Goal: Information Seeking & Learning: Check status

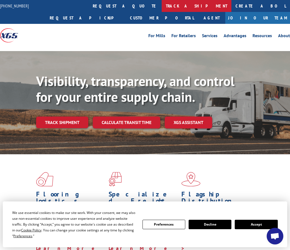
click at [162, 3] on link "track a shipment" at bounding box center [197, 6] width 70 height 12
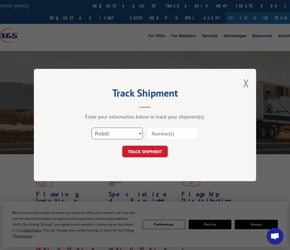
click at [110, 138] on select "Select category... Probill BOL PO" at bounding box center [117, 134] width 51 height 12
select select "bol"
click at [92, 128] on select "Select category... Probill BOL PO" at bounding box center [117, 134] width 51 height 12
click at [160, 135] on input at bounding box center [172, 134] width 51 height 12
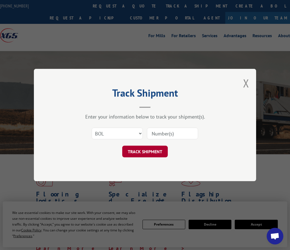
paste input "50868980"
type input "50868980"
click at [151, 152] on button "TRACK SHIPMENT" at bounding box center [145, 152] width 46 height 12
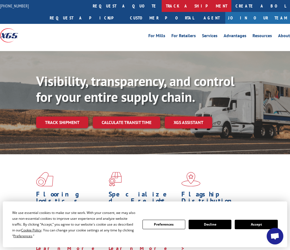
click at [162, 6] on link "track a shipment" at bounding box center [197, 6] width 70 height 12
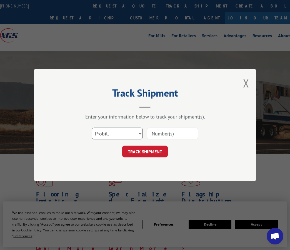
click at [117, 135] on select "Select category... Probill BOL PO" at bounding box center [117, 134] width 51 height 12
click at [92, 128] on select "Select category... Probill BOL PO" at bounding box center [117, 134] width 51 height 12
drag, startPoint x: 110, startPoint y: 135, endPoint x: 110, endPoint y: 138, distance: 3.1
click at [110, 135] on select "Select category... Probill BOL PO" at bounding box center [117, 134] width 51 height 12
select select "bol"
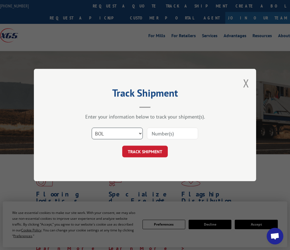
click at [92, 128] on select "Select category... Probill BOL PO" at bounding box center [117, 134] width 51 height 12
click at [153, 137] on input at bounding box center [172, 134] width 51 height 12
paste input "54400937"
type input "54400937"
click at [153, 149] on button "TRACK SHIPMENT" at bounding box center [145, 152] width 46 height 12
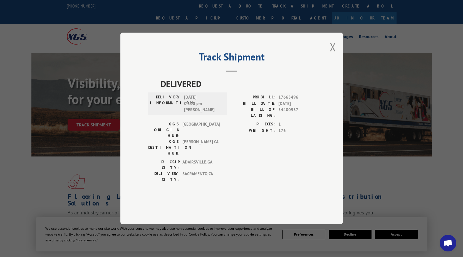
click at [221, 159] on div "PICKUP CITY: ADAIRSVILLE , GA" at bounding box center [185, 165] width 75 height 12
click at [154, 133] on label "XGS ORIGIN HUB:" at bounding box center [163, 130] width 31 height 18
click at [290, 54] on button "Close modal" at bounding box center [333, 46] width 6 height 15
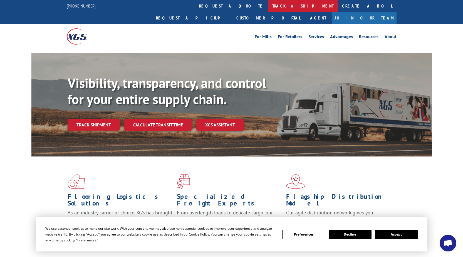
click at [268, 8] on link "track a shipment" at bounding box center [303, 6] width 70 height 12
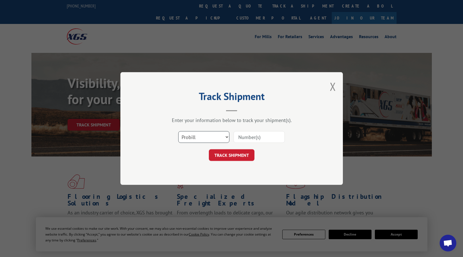
drag, startPoint x: 187, startPoint y: 140, endPoint x: 188, endPoint y: 142, distance: 2.9
click at [187, 140] on select "Select category... Probill BOL PO" at bounding box center [203, 137] width 51 height 12
select select "bol"
click at [178, 131] on select "Select category... Probill BOL PO" at bounding box center [203, 137] width 51 height 12
drag, startPoint x: 273, startPoint y: 131, endPoint x: 272, endPoint y: 134, distance: 3.0
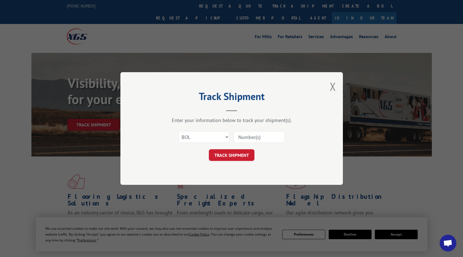
click at [273, 131] on input at bounding box center [259, 137] width 51 height 12
paste input "50868843"
type input "50868843"
click at [232, 155] on button "TRACK SHIPMENT" at bounding box center [232, 155] width 46 height 12
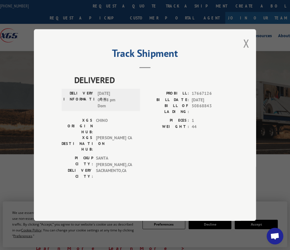
click at [78, 111] on div "DELIVERY INFORMATION: 10/06/2025 04:38 pm Dom" at bounding box center [101, 100] width 78 height 22
click at [192, 17] on div "Track Shipment DELIVERED DELIVERY INFORMATION: 10/06/2025 04:38 pm Dom PROBILL:…" at bounding box center [145, 125] width 290 height 250
click at [244, 51] on button "Close modal" at bounding box center [246, 43] width 6 height 15
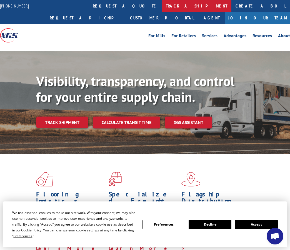
click at [162, 4] on link "track a shipment" at bounding box center [197, 6] width 70 height 12
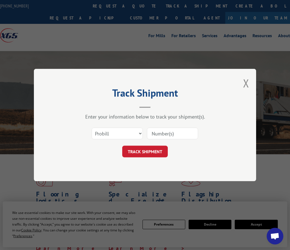
click at [115, 123] on div "Enter your information below to track your shipment(s). Select category... Prob…" at bounding box center [145, 136] width 167 height 44
drag, startPoint x: 119, startPoint y: 135, endPoint x: 126, endPoint y: 135, distance: 7.3
click at [119, 135] on select "Select category... Probill BOL PO" at bounding box center [117, 134] width 51 height 12
select select "bol"
click at [92, 128] on select "Select category... Probill BOL PO" at bounding box center [117, 134] width 51 height 12
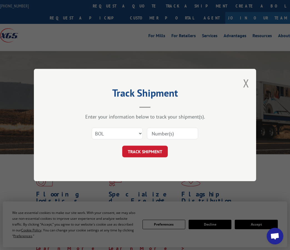
click at [167, 141] on div "Select category... Probill BOL PO" at bounding box center [145, 134] width 167 height 18
click at [167, 136] on input at bounding box center [172, 134] width 51 height 12
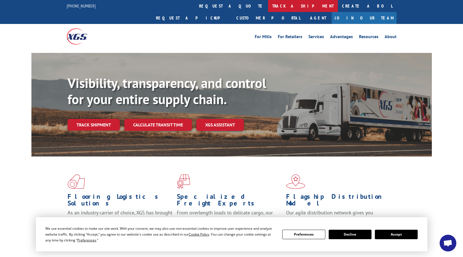
click at [268, 10] on link "track a shipment" at bounding box center [303, 6] width 70 height 12
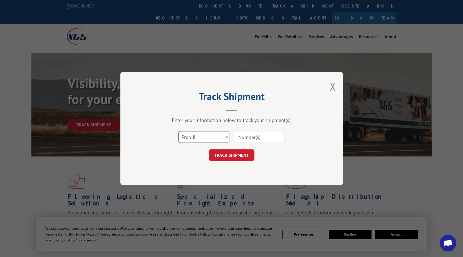
drag, startPoint x: 224, startPoint y: 135, endPoint x: 222, endPoint y: 142, distance: 7.2
click at [224, 135] on select "Select category... Probill BOL PO" at bounding box center [203, 137] width 51 height 12
select select "bol"
click at [178, 131] on select "Select category... Probill BOL PO" at bounding box center [203, 137] width 51 height 12
click at [256, 140] on input at bounding box center [259, 137] width 51 height 12
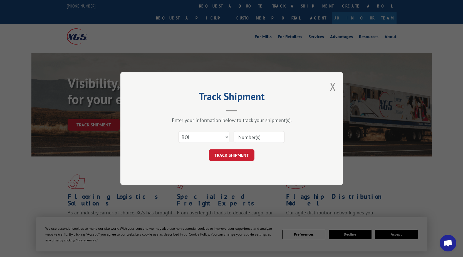
paste input "54400937"
type input "54400937"
click at [244, 154] on button "TRACK SHIPMENT" at bounding box center [232, 155] width 46 height 12
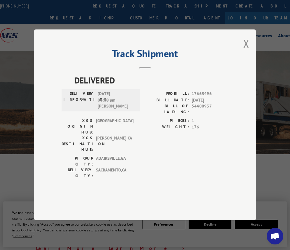
click at [108, 136] on span "[GEOGRAPHIC_DATA]" at bounding box center [115, 127] width 38 height 18
click at [173, 43] on div "Track Shipment DELIVERED DELIVERY INFORMATION: [DATE] 04:00 pm [PERSON_NAME] PR…" at bounding box center [145, 125] width 290 height 250
click at [102, 139] on span "[PERSON_NAME] CA" at bounding box center [115, 145] width 38 height 18
drag, startPoint x: 102, startPoint y: 139, endPoint x: 116, endPoint y: 150, distance: 17.4
click at [112, 142] on span "[PERSON_NAME] CA" at bounding box center [115, 145] width 38 height 18
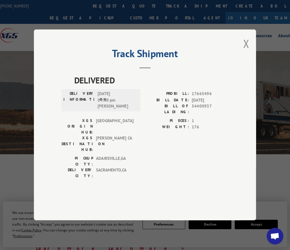
click at [118, 156] on span "ADAIRSVILLE , [GEOGRAPHIC_DATA]" at bounding box center [115, 162] width 38 height 12
drag, startPoint x: 115, startPoint y: 163, endPoint x: 120, endPoint y: 163, distance: 5.0
click at [120, 168] on span "[GEOGRAPHIC_DATA] , [GEOGRAPHIC_DATA]" at bounding box center [115, 174] width 38 height 12
click at [105, 168] on span "[GEOGRAPHIC_DATA] , [GEOGRAPHIC_DATA]" at bounding box center [115, 174] width 38 height 12
drag, startPoint x: 105, startPoint y: 157, endPoint x: 118, endPoint y: 161, distance: 12.9
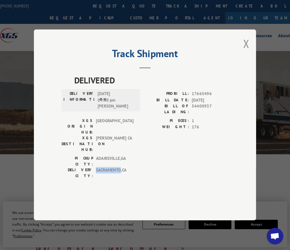
click at [119, 168] on span "[GEOGRAPHIC_DATA] , [GEOGRAPHIC_DATA]" at bounding box center [115, 174] width 38 height 12
drag, startPoint x: 112, startPoint y: 148, endPoint x: 109, endPoint y: 141, distance: 7.7
click at [111, 147] on div "XGS ORIGIN HUB: TUNNEL HILL XGS DESTINATION HUB: TRACY [GEOGRAPHIC_DATA]" at bounding box center [99, 137] width 75 height 38
click at [104, 135] on span "[GEOGRAPHIC_DATA]" at bounding box center [115, 127] width 38 height 18
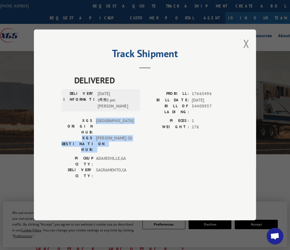
click at [112, 139] on div "XGS ORIGIN HUB: TUNNEL HILL XGS DESTINATION HUB: TRACY [GEOGRAPHIC_DATA]" at bounding box center [99, 135] width 75 height 35
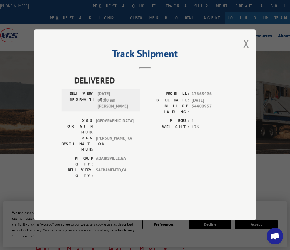
click at [108, 156] on span "ADAIRSVILLE , [GEOGRAPHIC_DATA]" at bounding box center [115, 162] width 38 height 12
drag, startPoint x: 122, startPoint y: 160, endPoint x: 115, endPoint y: 159, distance: 7.2
click at [115, 168] on span "[GEOGRAPHIC_DATA] , [GEOGRAPHIC_DATA]" at bounding box center [115, 174] width 38 height 12
click at [119, 165] on div "PICKUP CITY: [GEOGRAPHIC_DATA] , [GEOGRAPHIC_DATA] [GEOGRAPHIC_DATA]: [GEOGRAPH…" at bounding box center [99, 169] width 75 height 26
click at [219, 9] on div "Track Shipment DELIVERED DELIVERY INFORMATION: [DATE] 04:00 pm [PERSON_NAME] PR…" at bounding box center [145, 125] width 290 height 250
